Goal: Task Accomplishment & Management: Use online tool/utility

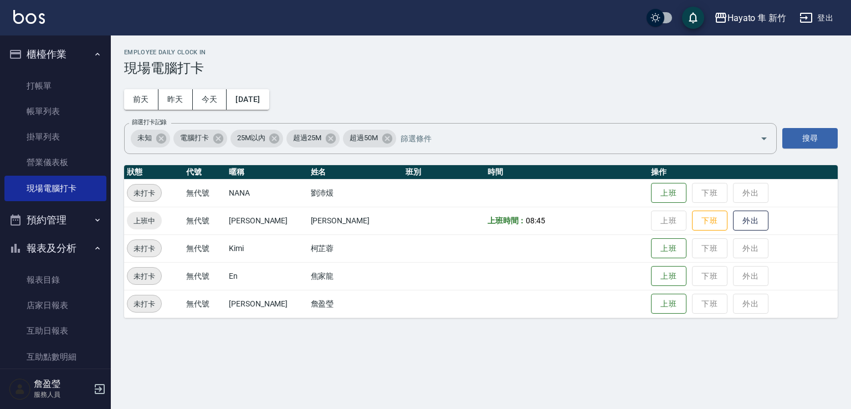
scroll to position [111, 0]
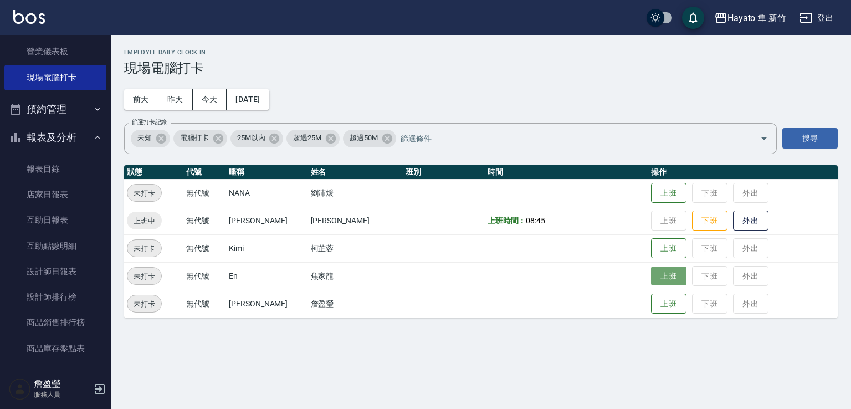
click at [651, 281] on button "上班" at bounding box center [668, 275] width 35 height 19
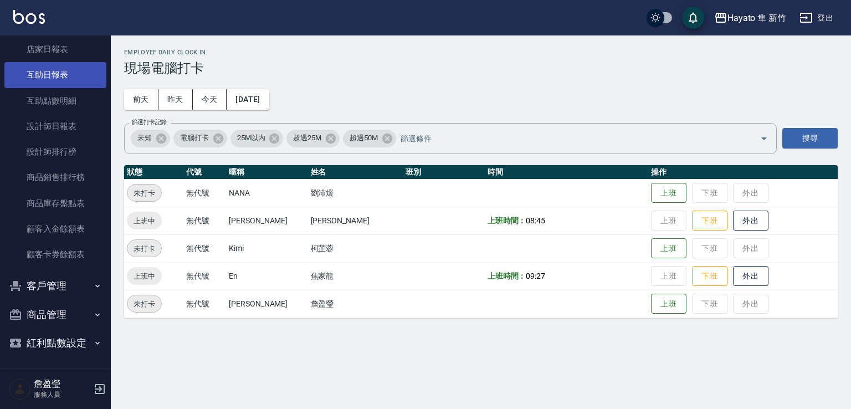
scroll to position [258, 0]
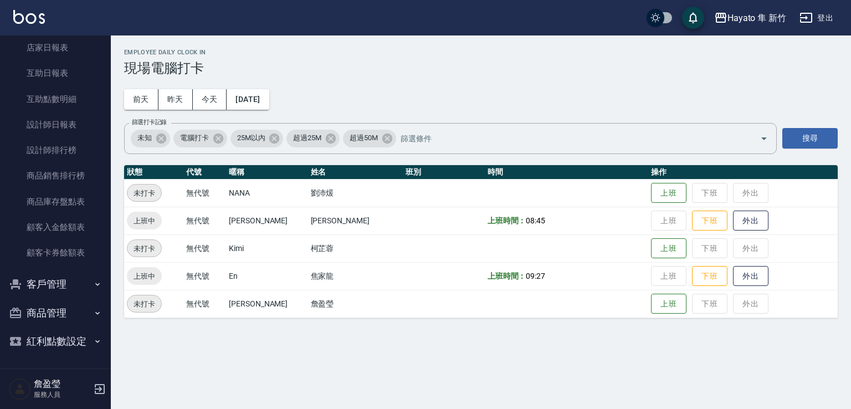
drag, startPoint x: 55, startPoint y: 148, endPoint x: 111, endPoint y: 134, distance: 57.4
click at [55, 148] on link "設計師排行榜" at bounding box center [55, 149] width 102 height 25
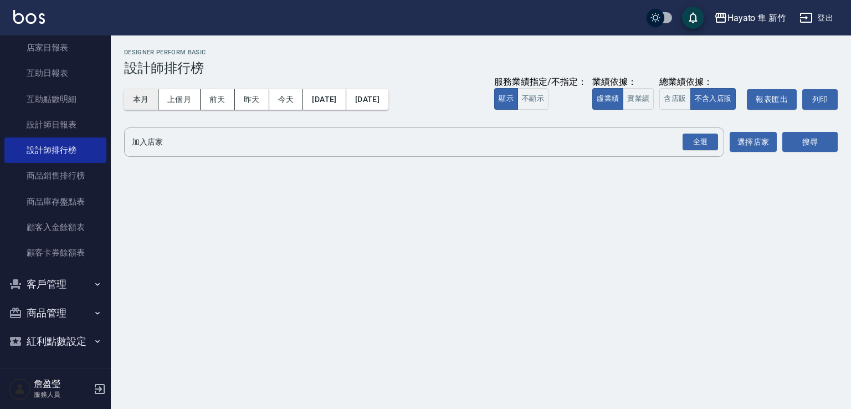
click at [140, 100] on button "本月" at bounding box center [141, 99] width 34 height 20
click at [687, 142] on div "全選" at bounding box center [700, 142] width 35 height 17
click at [850, 146] on div "Hayato 隼 新竹 [DATE] - [DATE] 設計師排行榜 列印時間： [DATE][PHONE_NUMBER]:56 Designer Perfo…" at bounding box center [481, 105] width 740 height 141
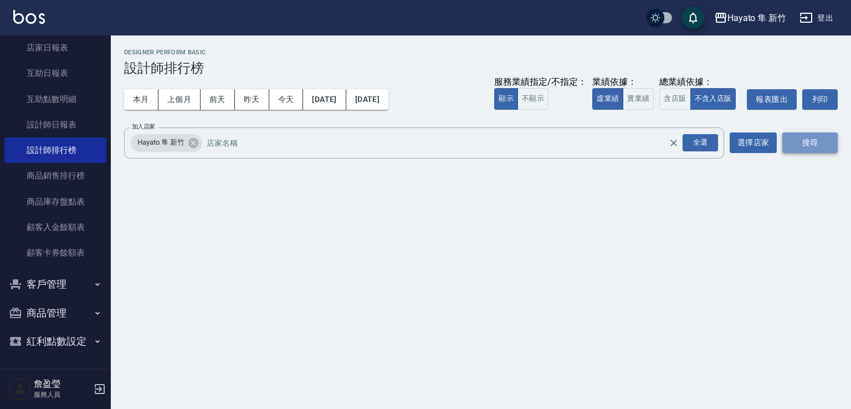
click at [814, 146] on button "搜尋" at bounding box center [809, 142] width 55 height 20
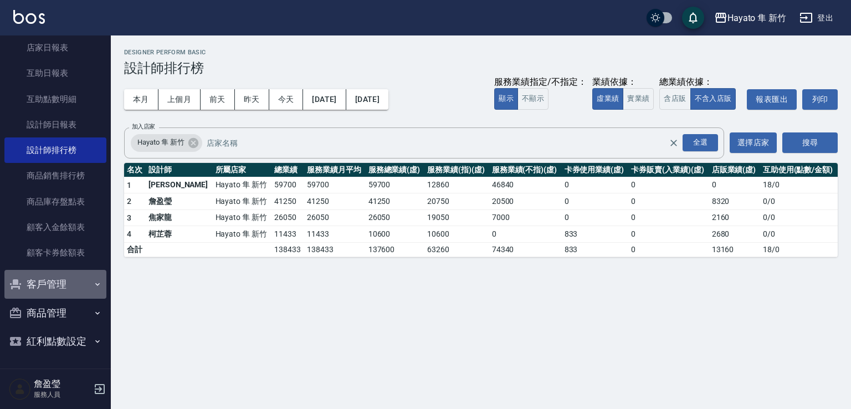
click at [93, 283] on icon "button" at bounding box center [97, 284] width 9 height 9
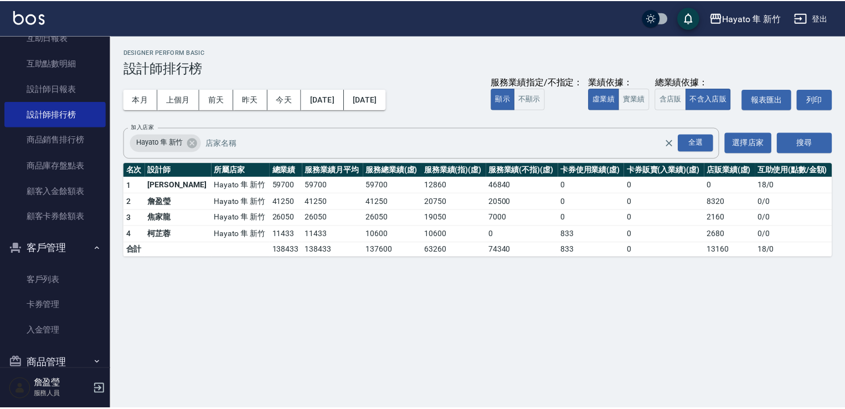
scroll to position [313, 0]
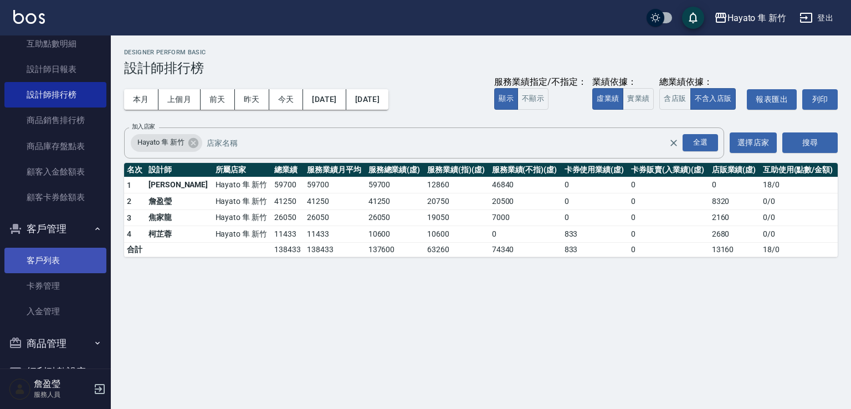
click at [69, 261] on link "客戶列表" at bounding box center [55, 260] width 102 height 25
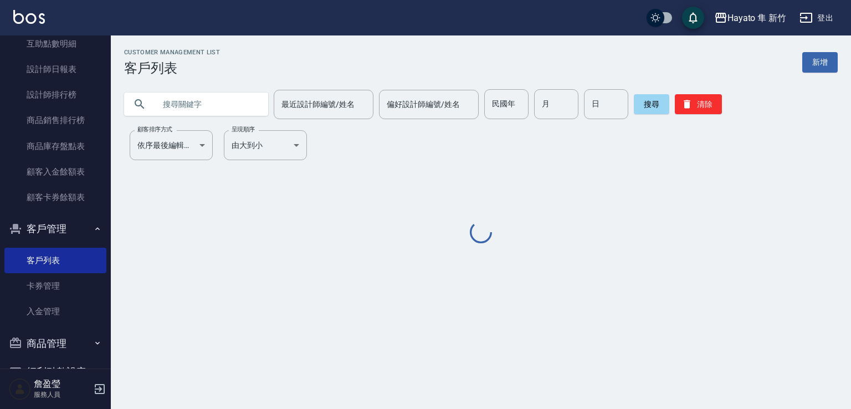
click at [181, 96] on input "text" at bounding box center [207, 104] width 104 height 30
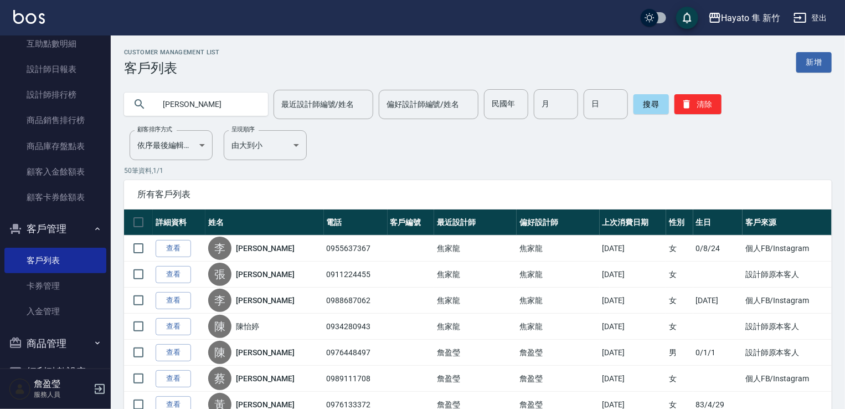
type input "[PERSON_NAME]"
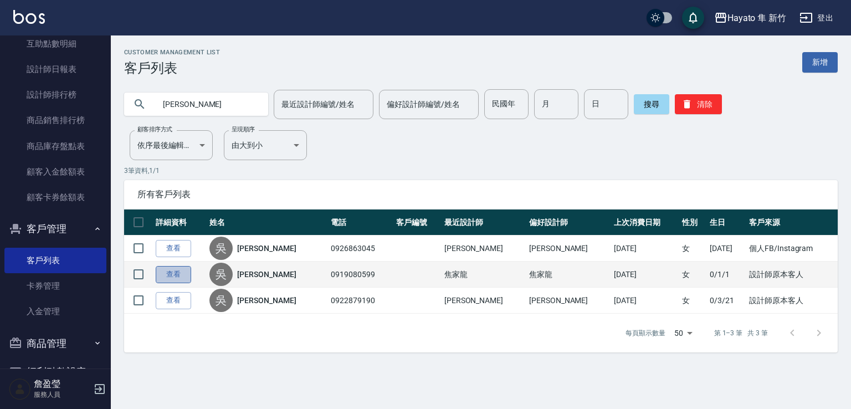
click at [166, 273] on link "查看" at bounding box center [173, 274] width 35 height 17
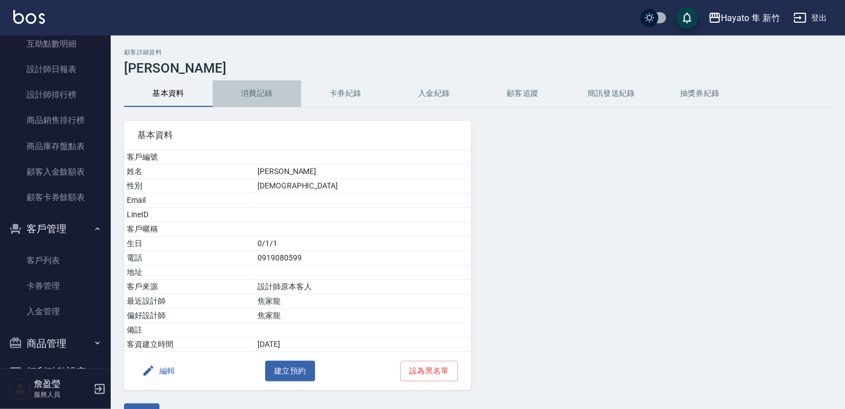
click at [273, 89] on button "消費記錄" at bounding box center [257, 93] width 89 height 27
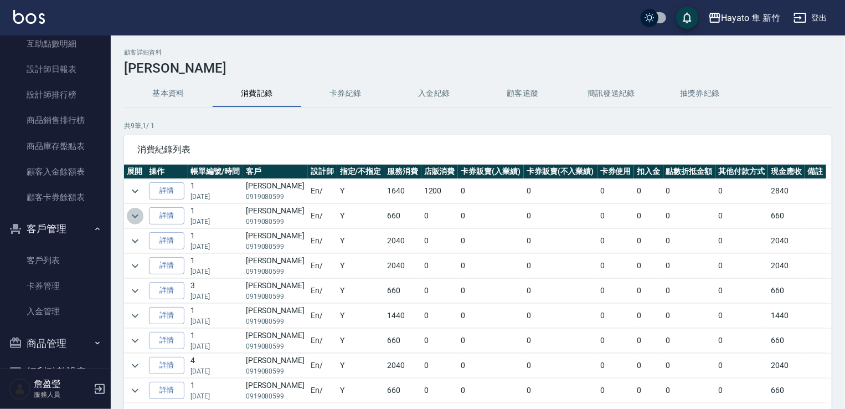
click at [138, 216] on icon "expand row" at bounding box center [135, 215] width 13 height 13
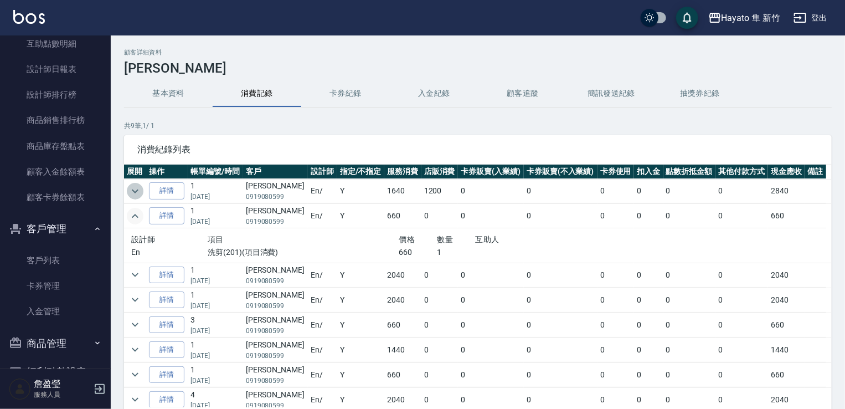
click at [141, 188] on icon "expand row" at bounding box center [135, 190] width 13 height 13
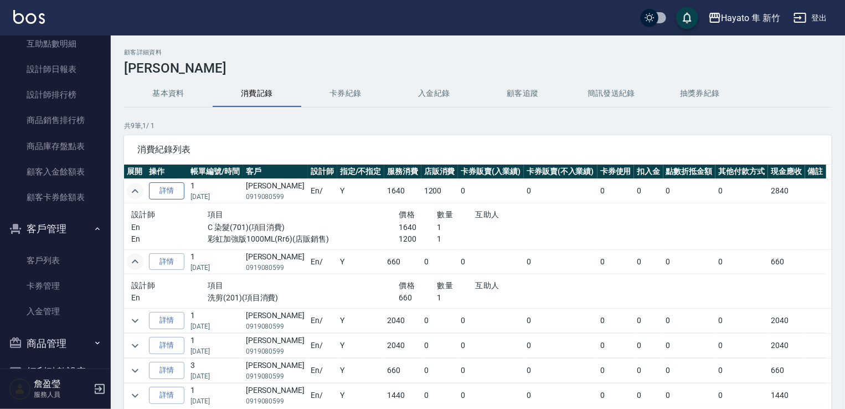
click at [178, 192] on link "詳情" at bounding box center [166, 190] width 35 height 17
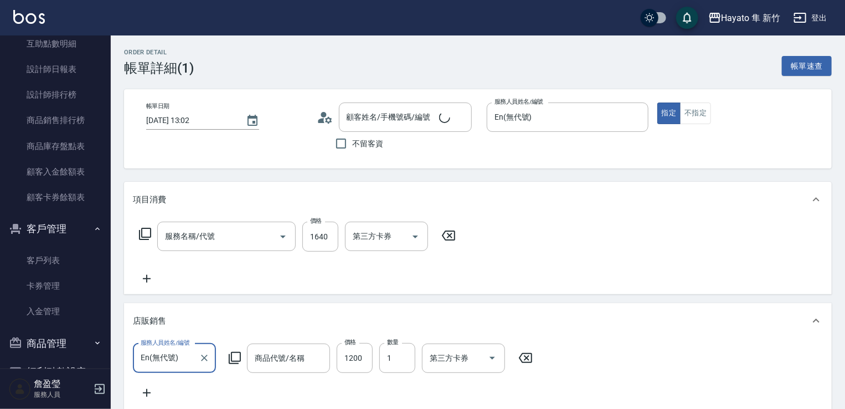
type input "[DATE] 13:02"
type input "En(無代號)"
type input "設計師原本客人"
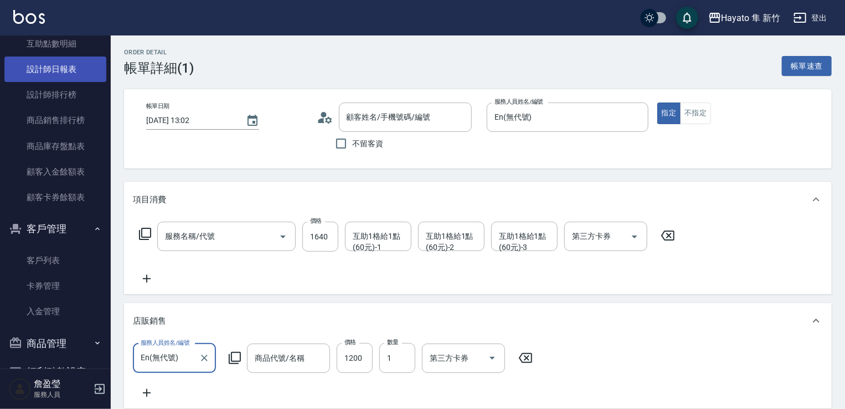
type input "[PERSON_NAME]/0919080599/"
type input "C 染髮(701)"
type input "彩虹加強版1000ML"
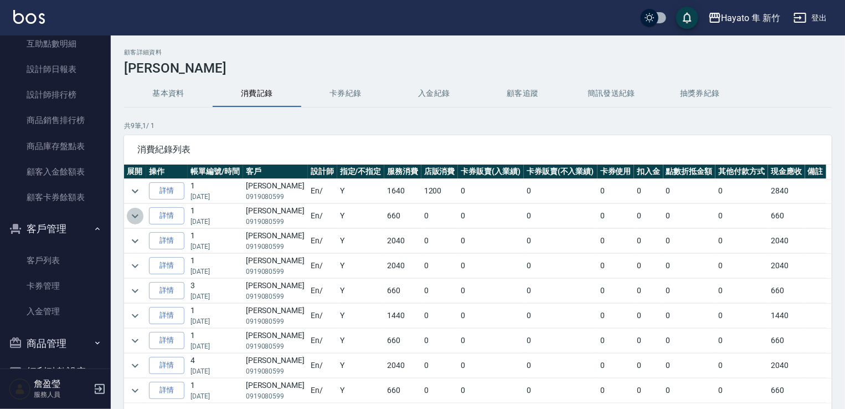
click at [129, 214] on icon "expand row" at bounding box center [135, 215] width 13 height 13
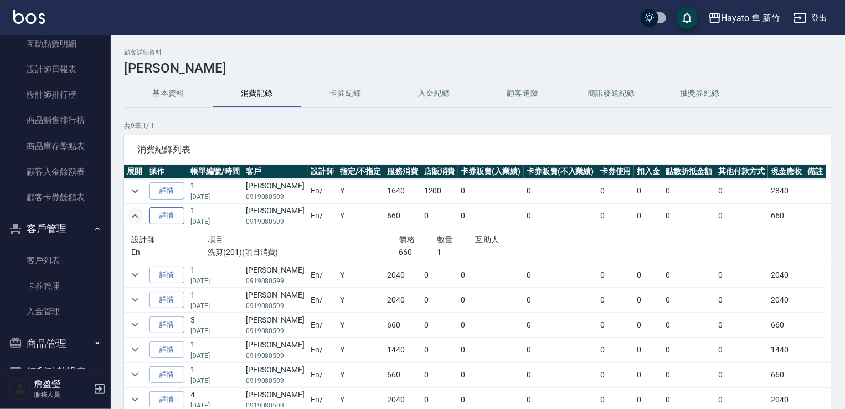
click at [170, 222] on link "詳情" at bounding box center [166, 215] width 35 height 17
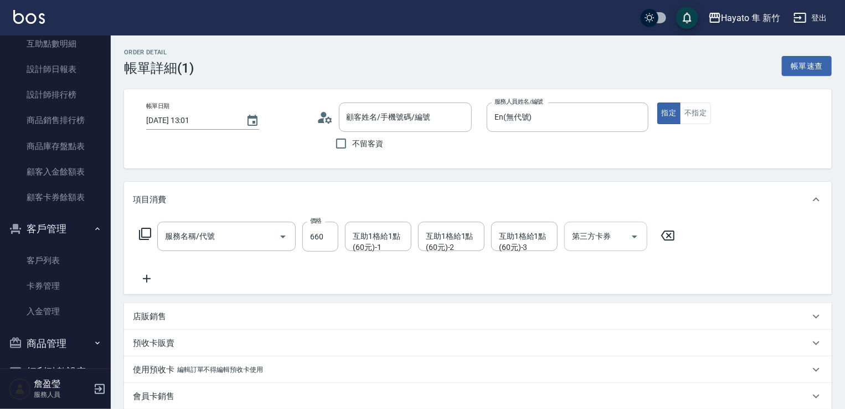
type input "[DATE] 13:01"
type input "En(無代號)"
type input "設計師原本客人"
type input "洗剪(201)"
type input "[PERSON_NAME]/0919080599/"
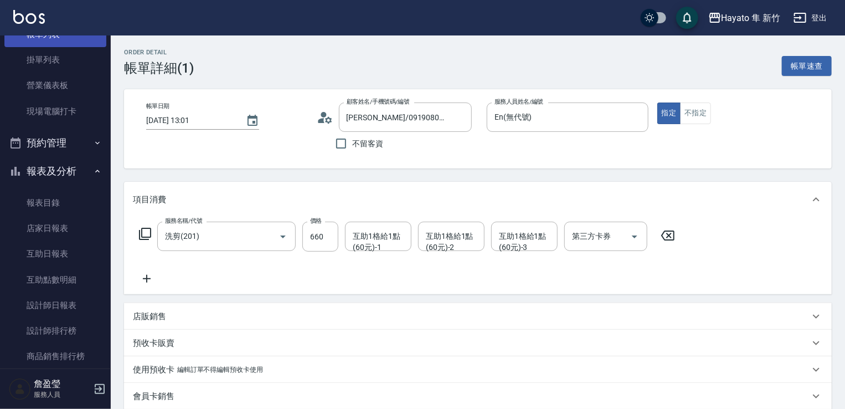
scroll to position [91, 0]
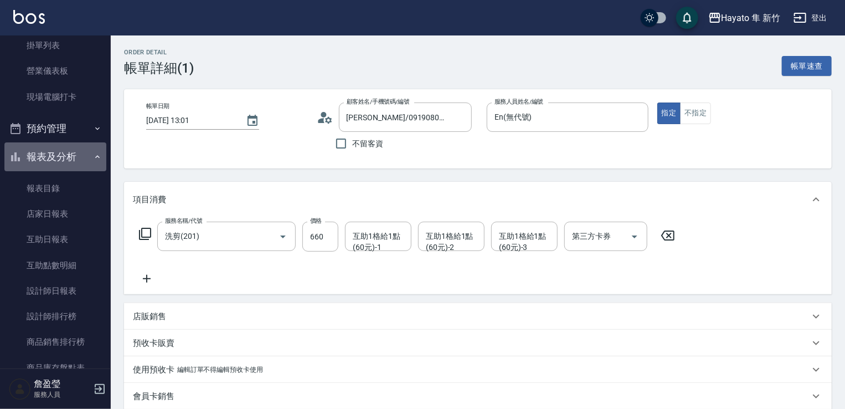
click at [93, 159] on icon "button" at bounding box center [97, 156] width 9 height 9
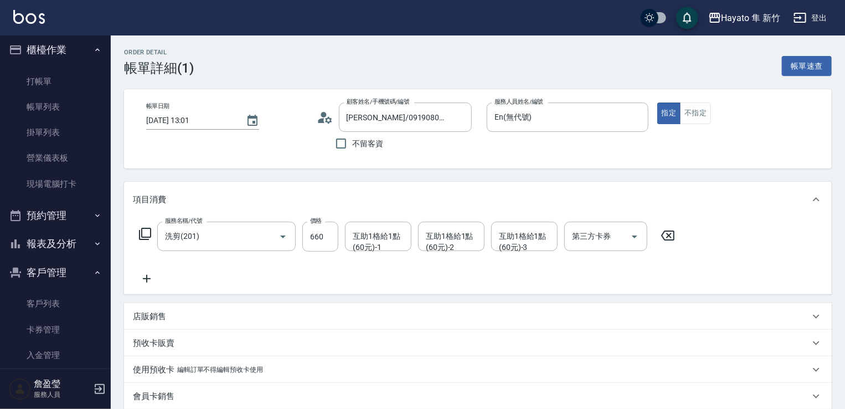
scroll to position [0, 0]
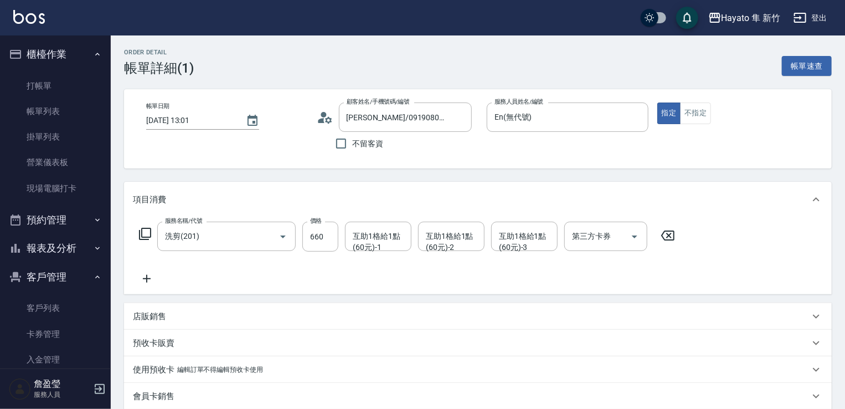
click at [93, 281] on icon "button" at bounding box center [97, 277] width 9 height 9
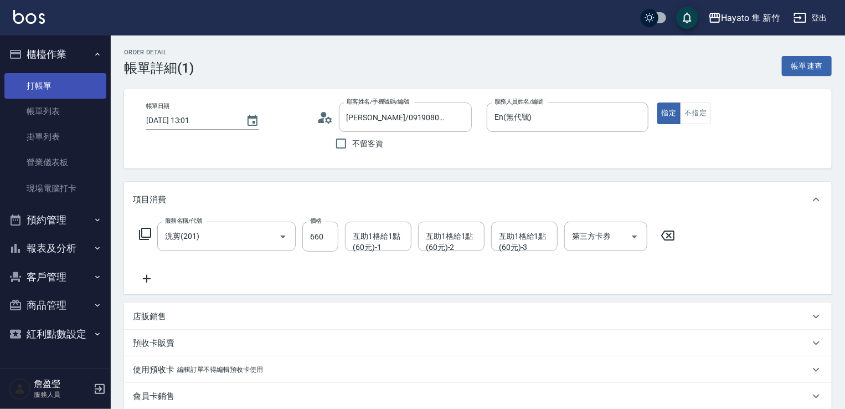
click at [75, 85] on link "打帳單" at bounding box center [55, 85] width 102 height 25
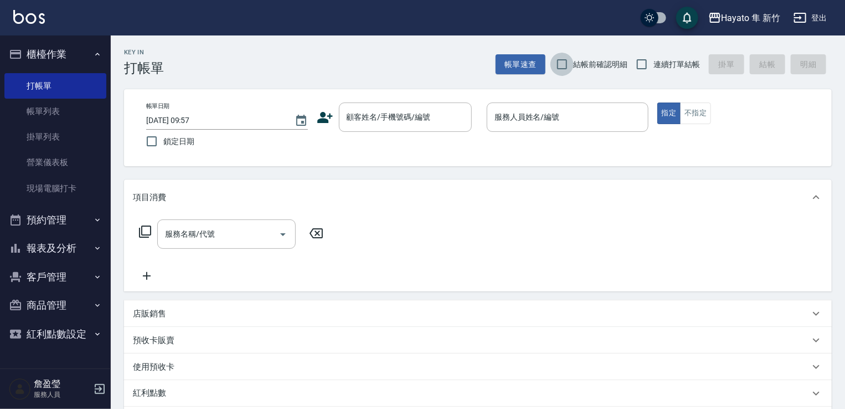
drag, startPoint x: 570, startPoint y: 67, endPoint x: 681, endPoint y: 86, distance: 113.0
click at [583, 67] on label "結帳前確認明細" at bounding box center [590, 64] width 78 height 23
click at [574, 67] on input "結帳前確認明細" at bounding box center [562, 64] width 23 height 23
checkbox input "true"
click at [651, 69] on input "連續打單結帳" at bounding box center [641, 64] width 23 height 23
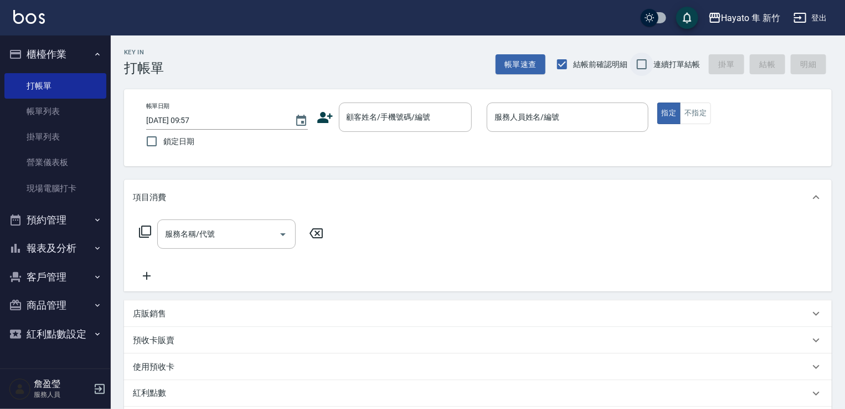
checkbox input "true"
click at [703, 124] on div "帳單日期 [DATE] 09:57 鎖定日期 顧客姓名/手機號碼/編號 顧客姓名/手機號碼/編號 服務人員姓名/編號 服務人員姓名/編號 指定 不指定" at bounding box center [477, 127] width 681 height 50
click at [703, 111] on button "不指定" at bounding box center [695, 113] width 31 height 22
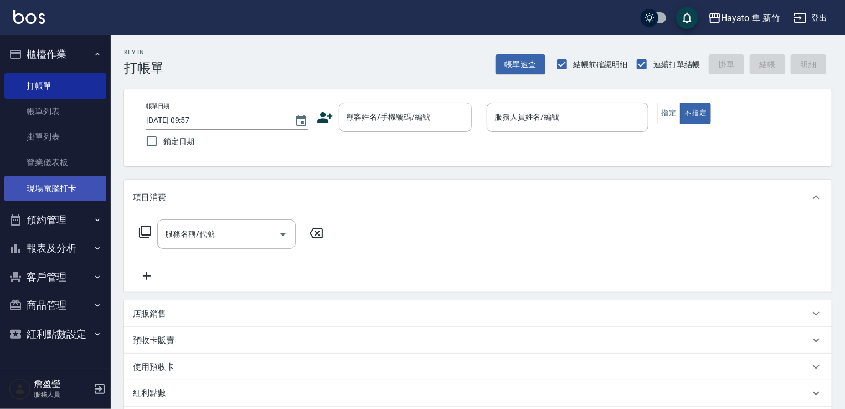
click at [75, 187] on link "現場電腦打卡" at bounding box center [55, 188] width 102 height 25
